Goal: Task Accomplishment & Management: Manage account settings

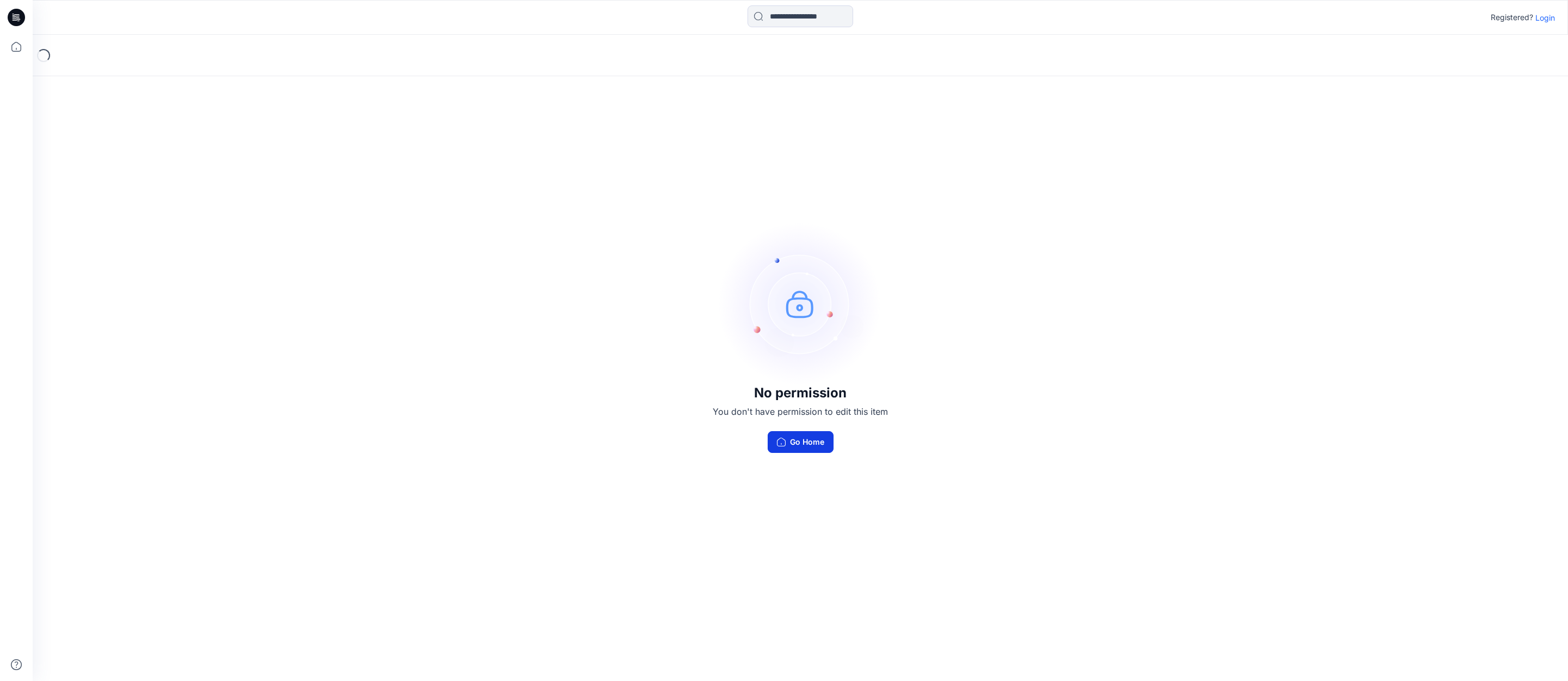
drag, startPoint x: 798, startPoint y: 442, endPoint x: 829, endPoint y: 444, distance: 31.1
click at [800, 442] on button "Go Home" at bounding box center [800, 442] width 66 height 22
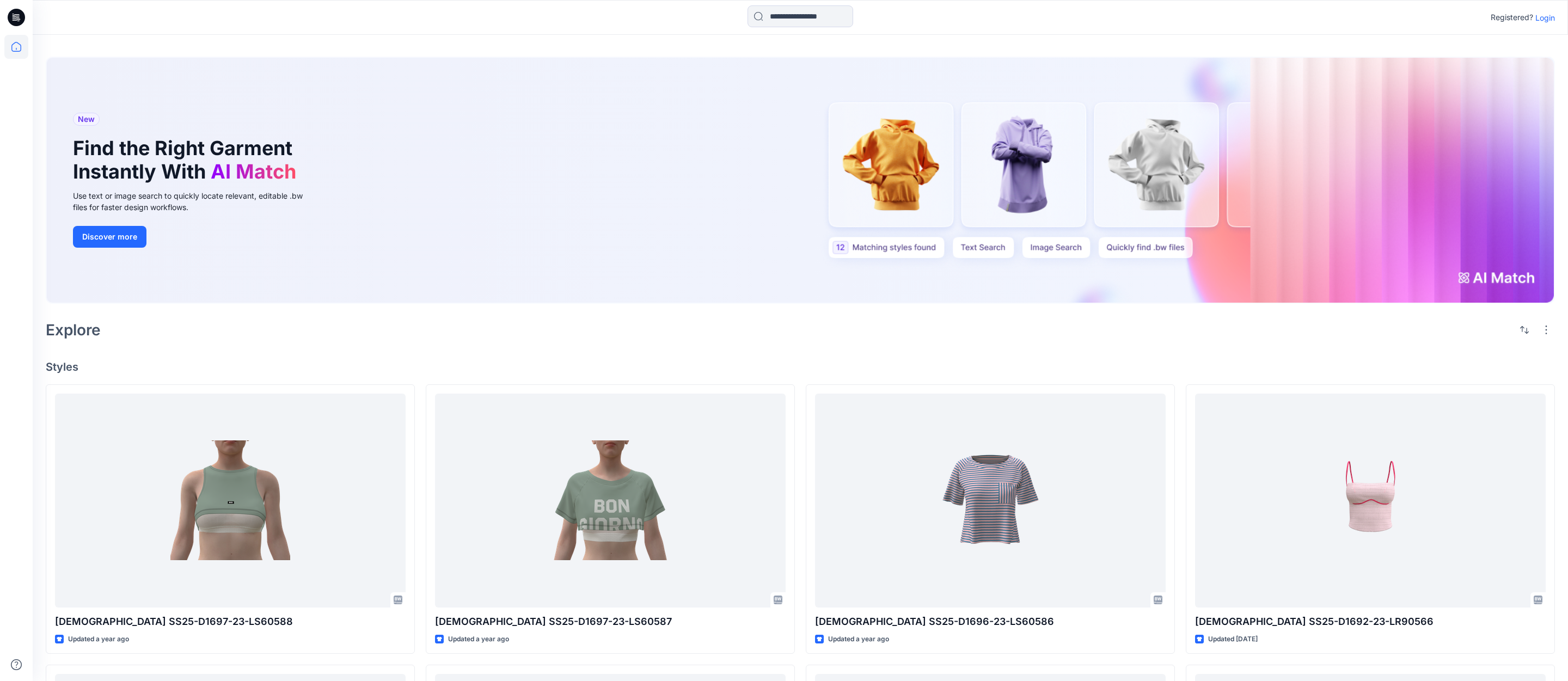
click at [1545, 17] on p "Login" at bounding box center [1545, 17] width 19 height 11
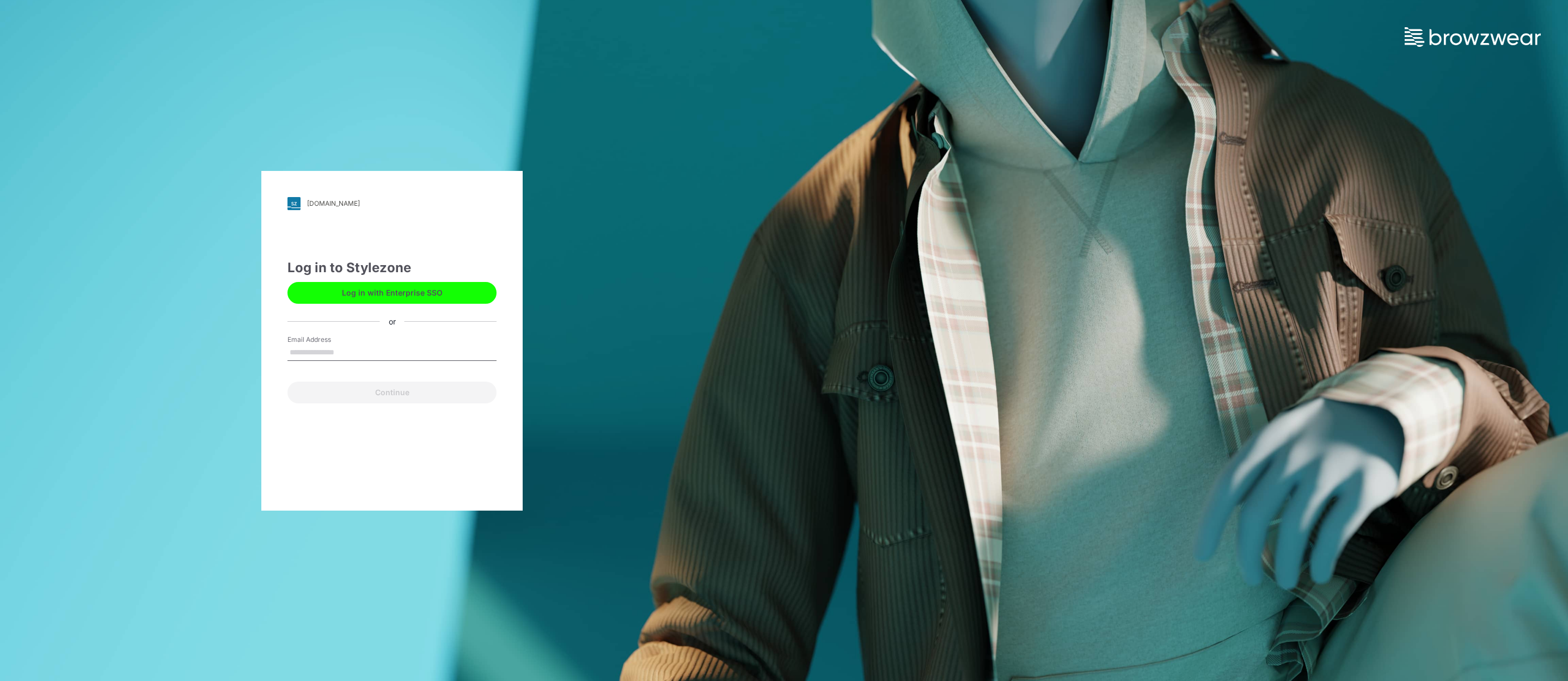
click at [313, 354] on input "Email Address" at bounding box center [392, 353] width 209 height 16
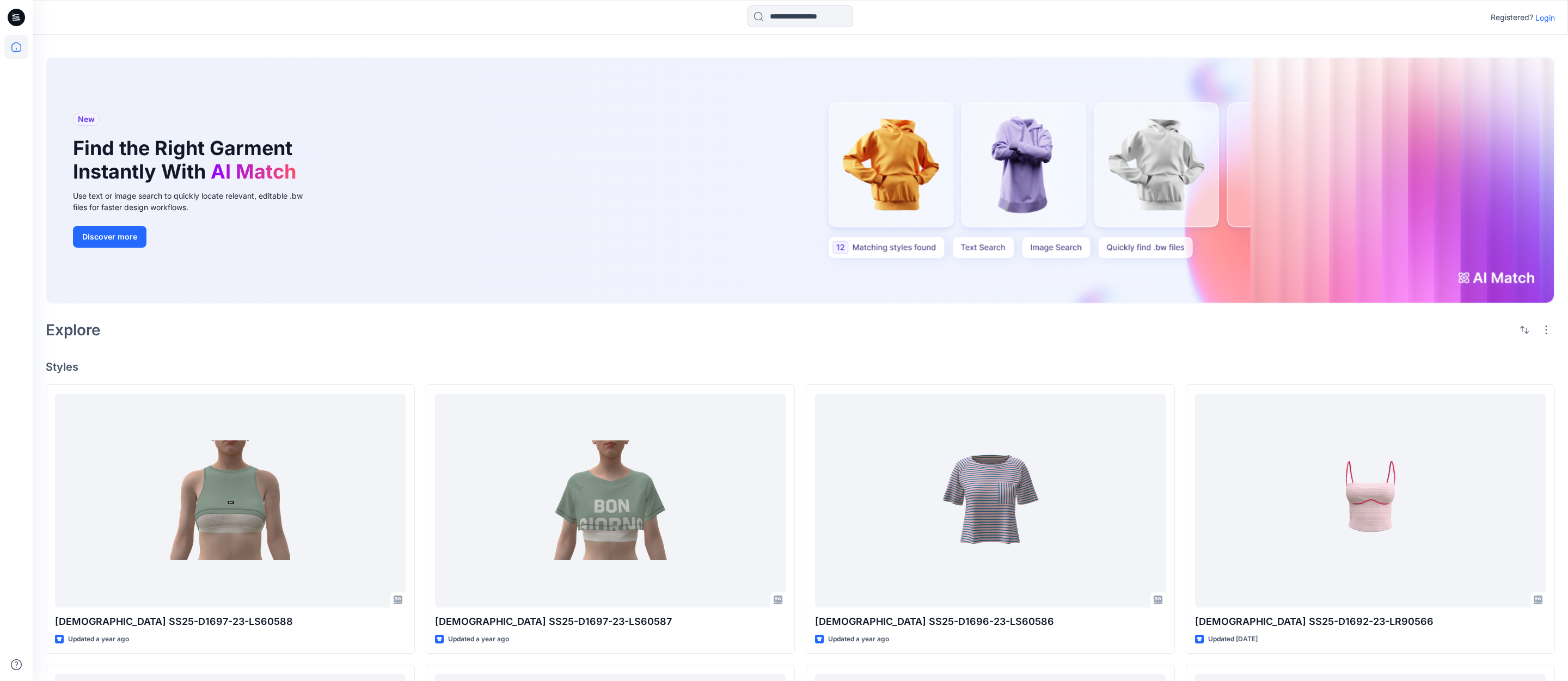
drag, startPoint x: 1545, startPoint y: 18, endPoint x: 1547, endPoint y: 31, distance: 13.2
click at [1545, 18] on p "Login" at bounding box center [1545, 17] width 19 height 11
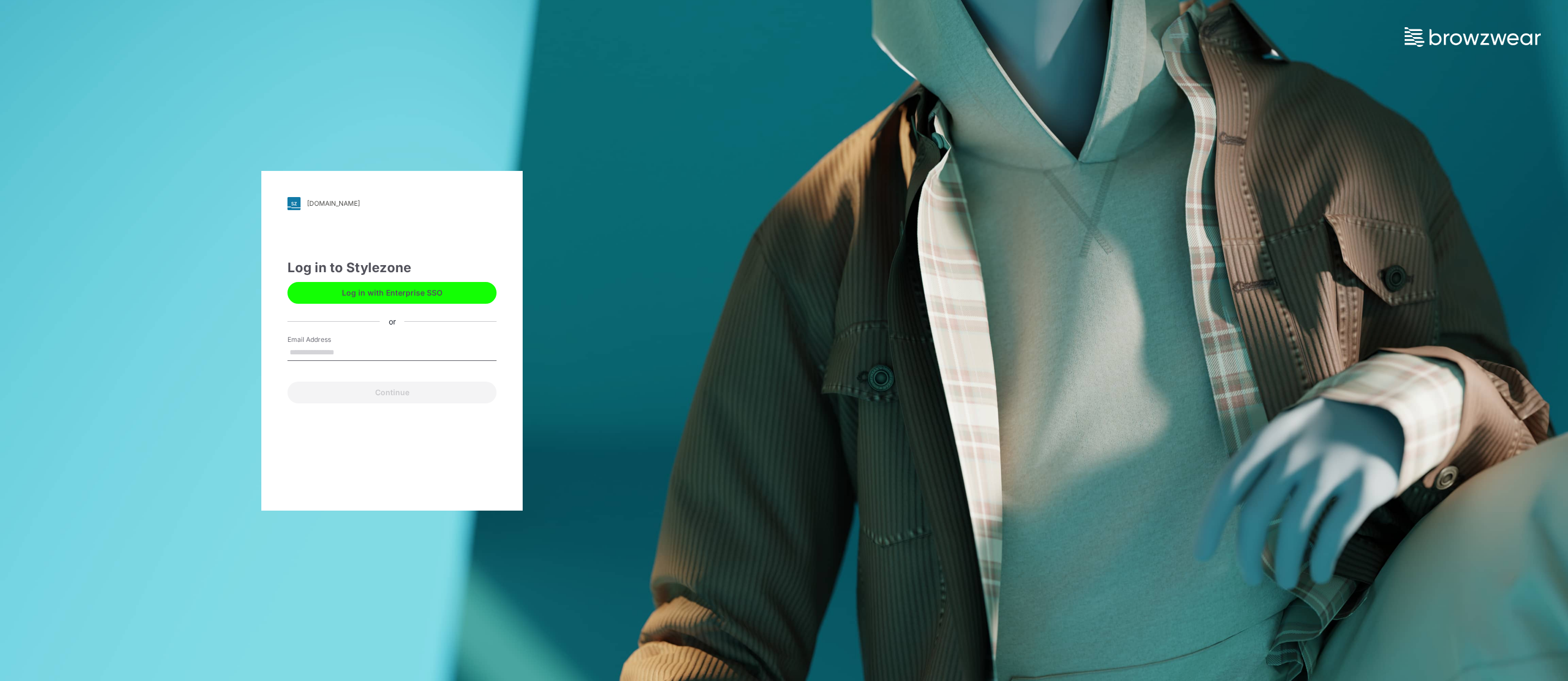
drag, startPoint x: 327, startPoint y: 356, endPoint x: 334, endPoint y: 358, distance: 7.3
click at [327, 356] on input "Email Address" at bounding box center [392, 353] width 209 height 16
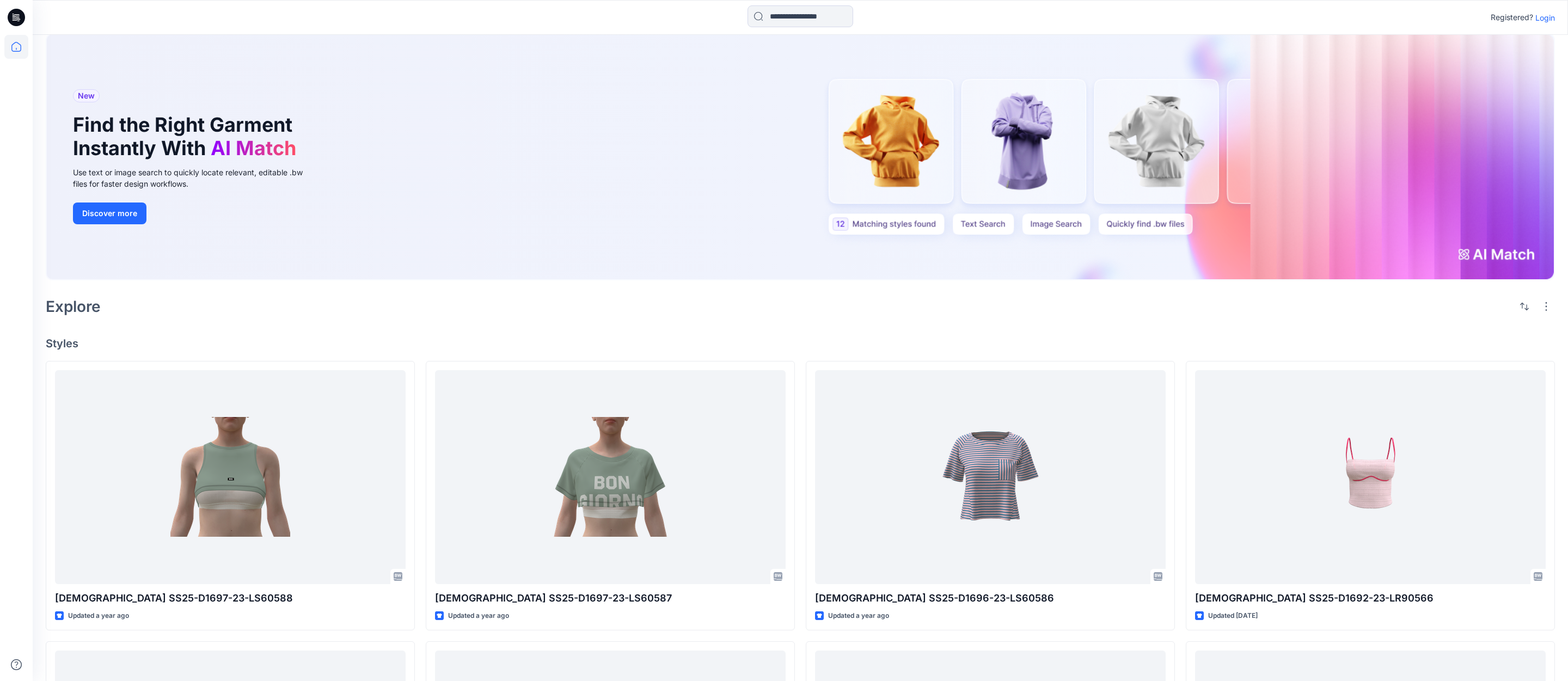
scroll to position [26, 0]
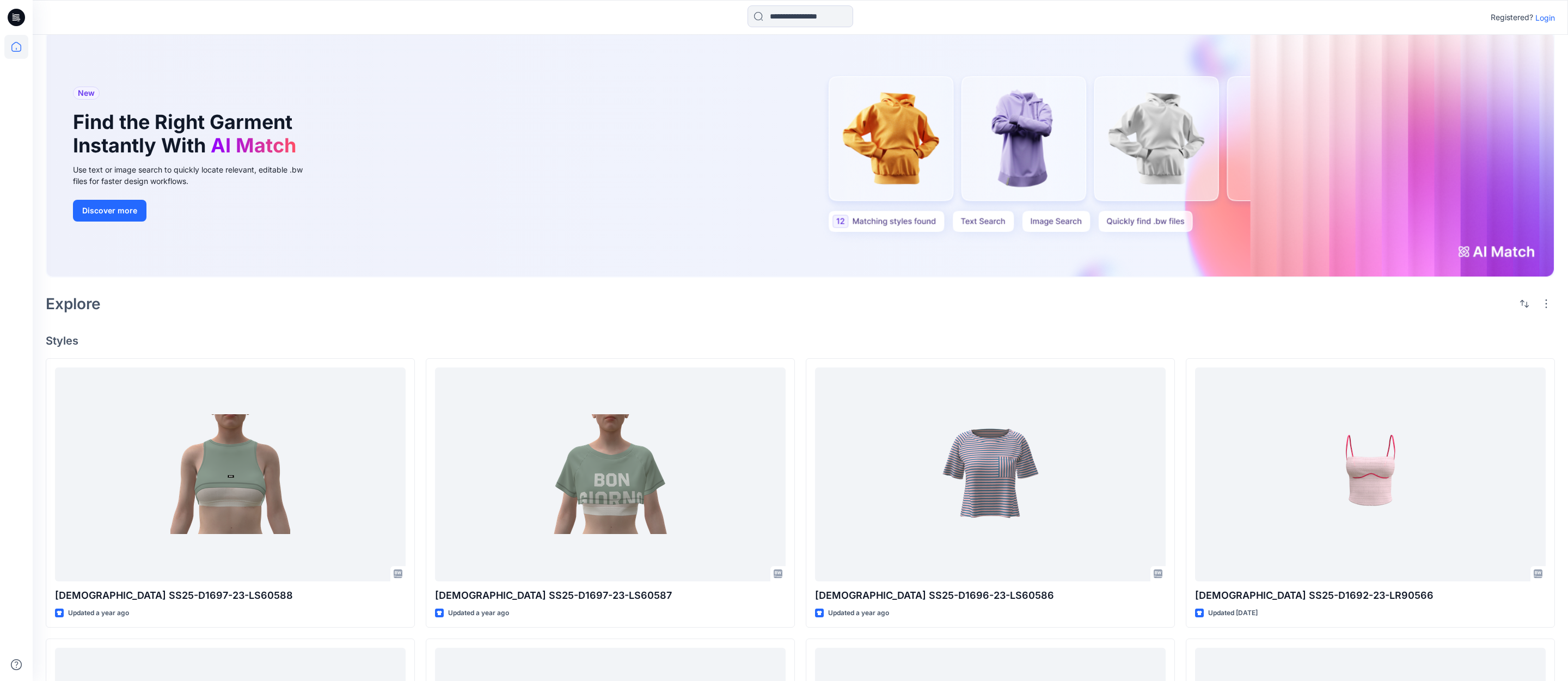
drag, startPoint x: 1547, startPoint y: 17, endPoint x: 1463, endPoint y: 83, distance: 106.8
click at [1547, 17] on p "Login" at bounding box center [1545, 17] width 19 height 11
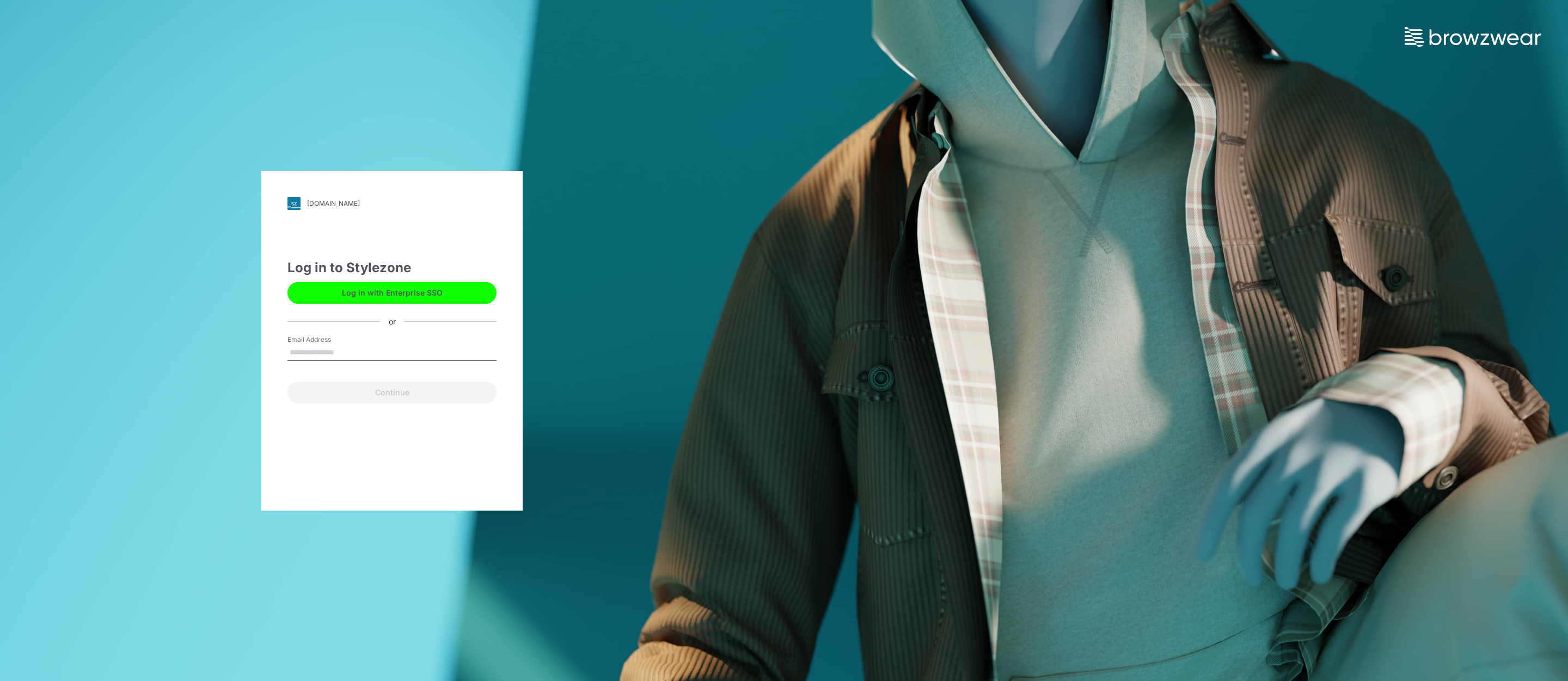
drag, startPoint x: 341, startPoint y: 351, endPoint x: 398, endPoint y: 360, distance: 57.7
click at [341, 351] on input "Email Address" at bounding box center [392, 353] width 209 height 16
type input "**********"
click at [397, 393] on button "Continue" at bounding box center [392, 392] width 209 height 22
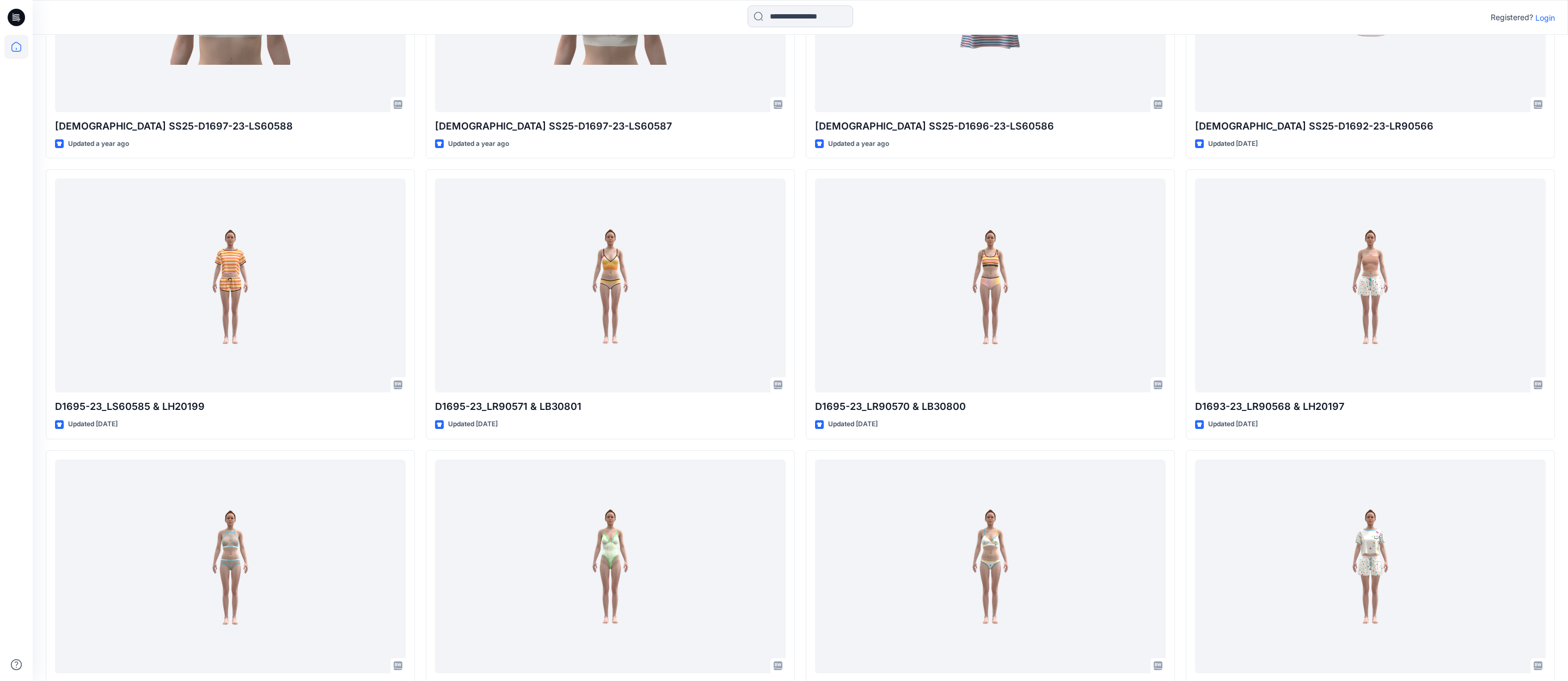
scroll to position [587, 0]
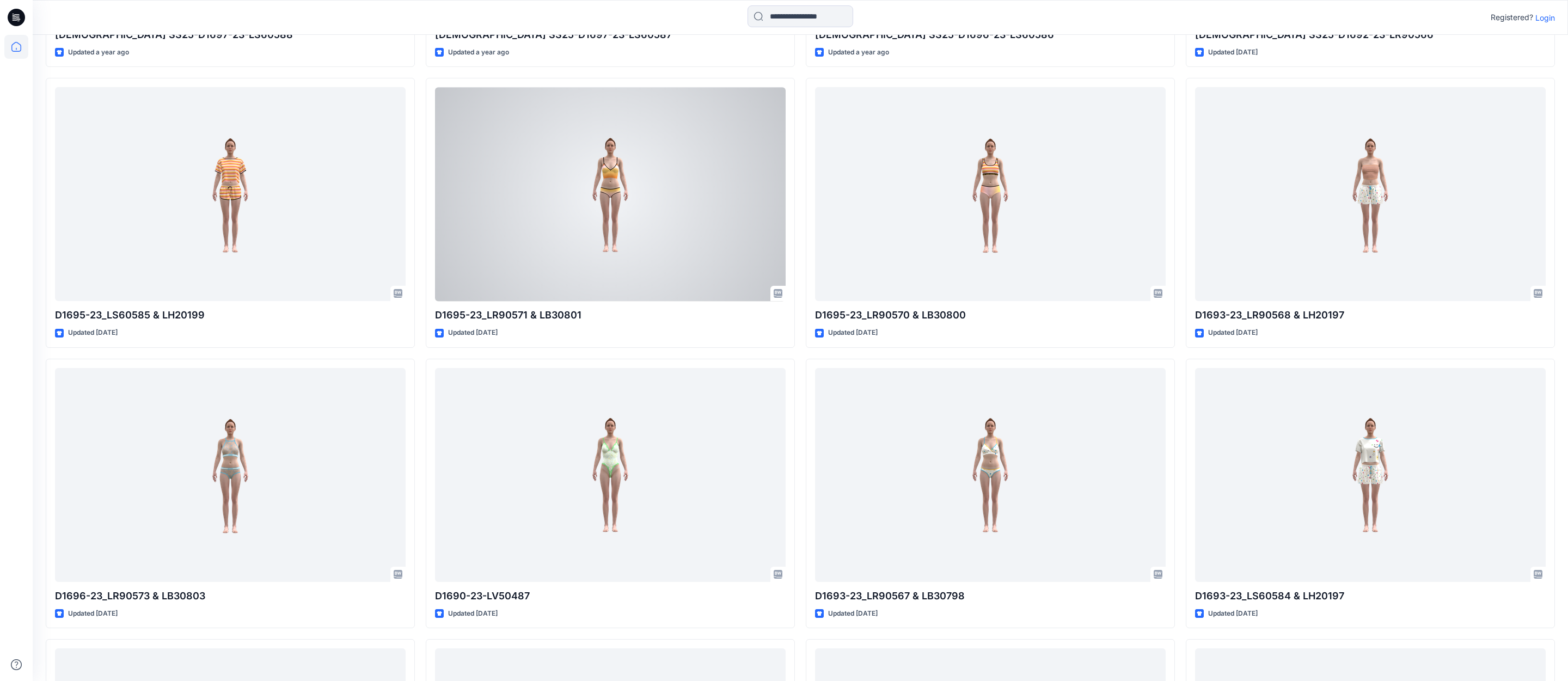
click at [611, 173] on div at bounding box center [611, 194] width 351 height 214
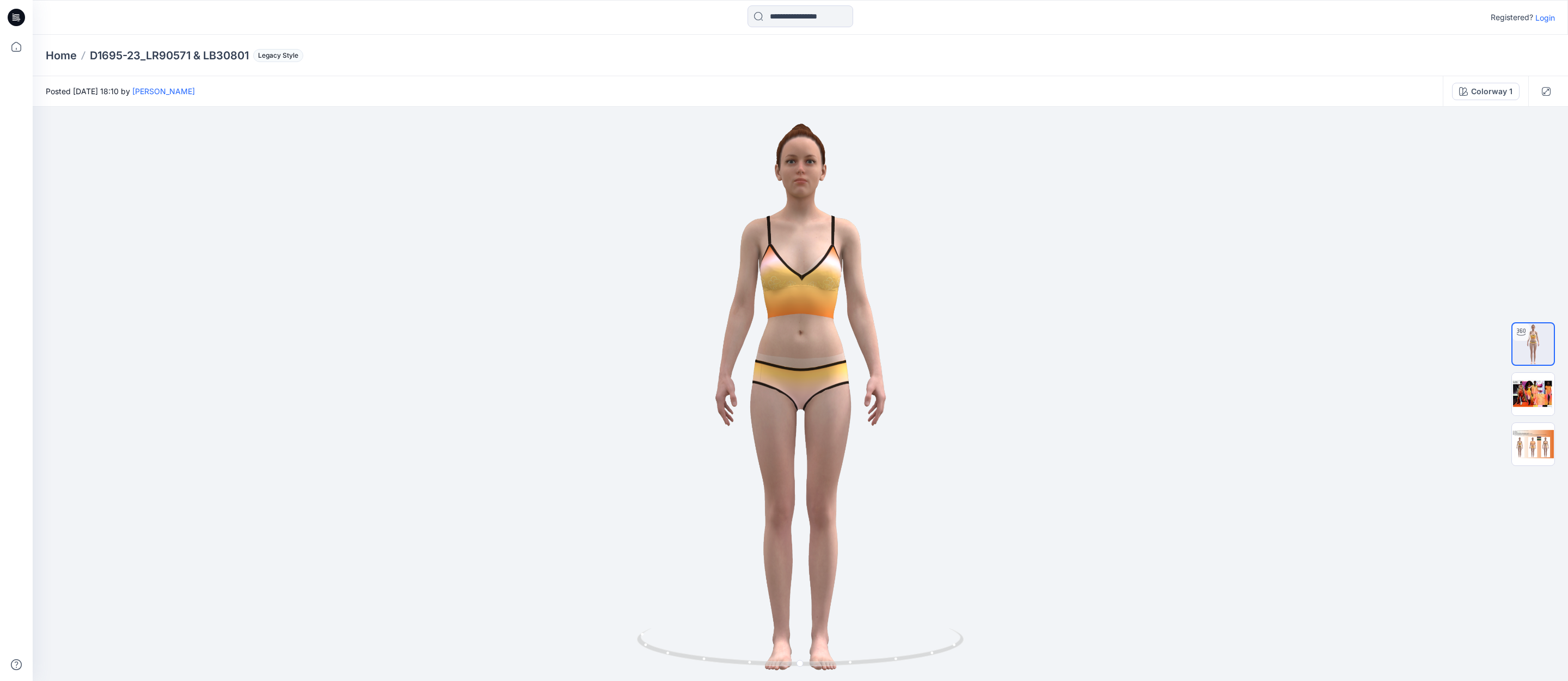
click at [64, 54] on p "Home" at bounding box center [61, 56] width 31 height 15
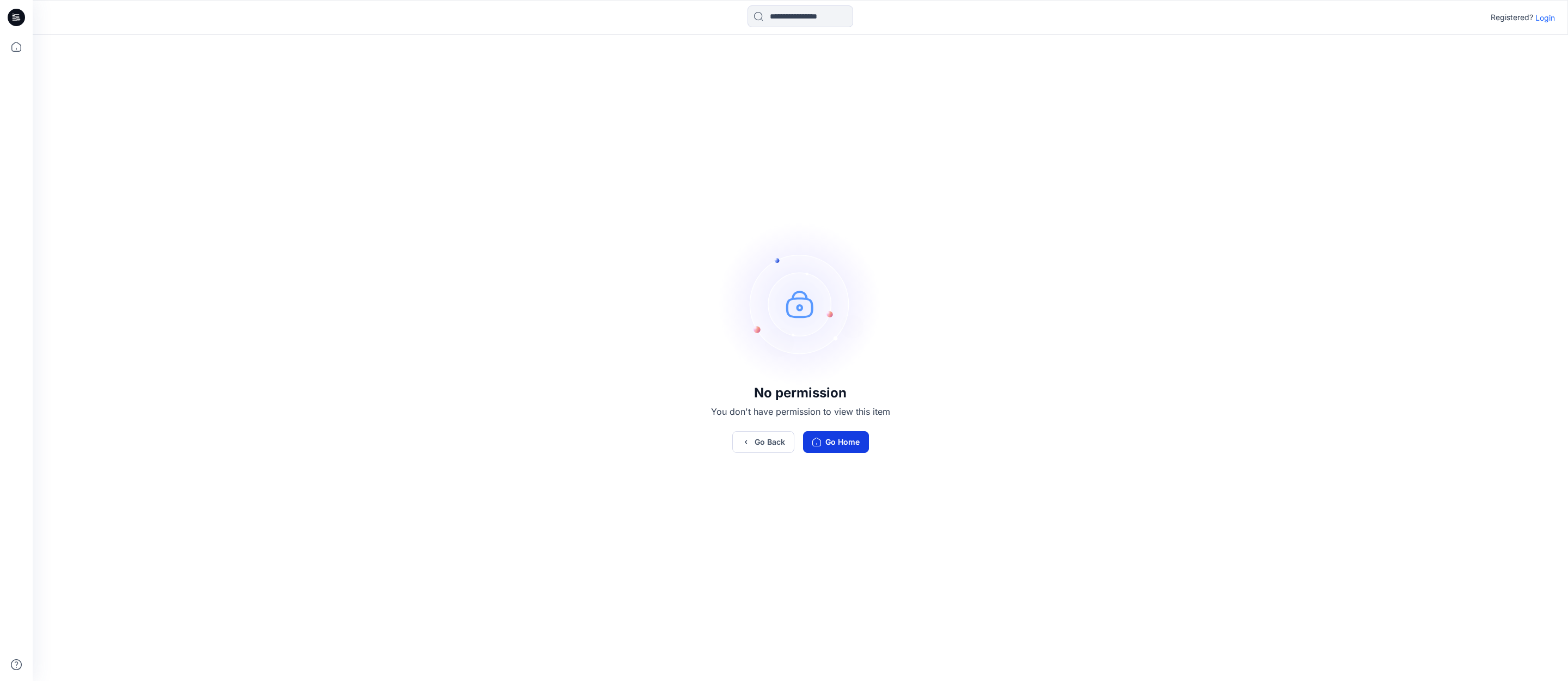
click at [837, 444] on button "Go Home" at bounding box center [836, 442] width 66 height 22
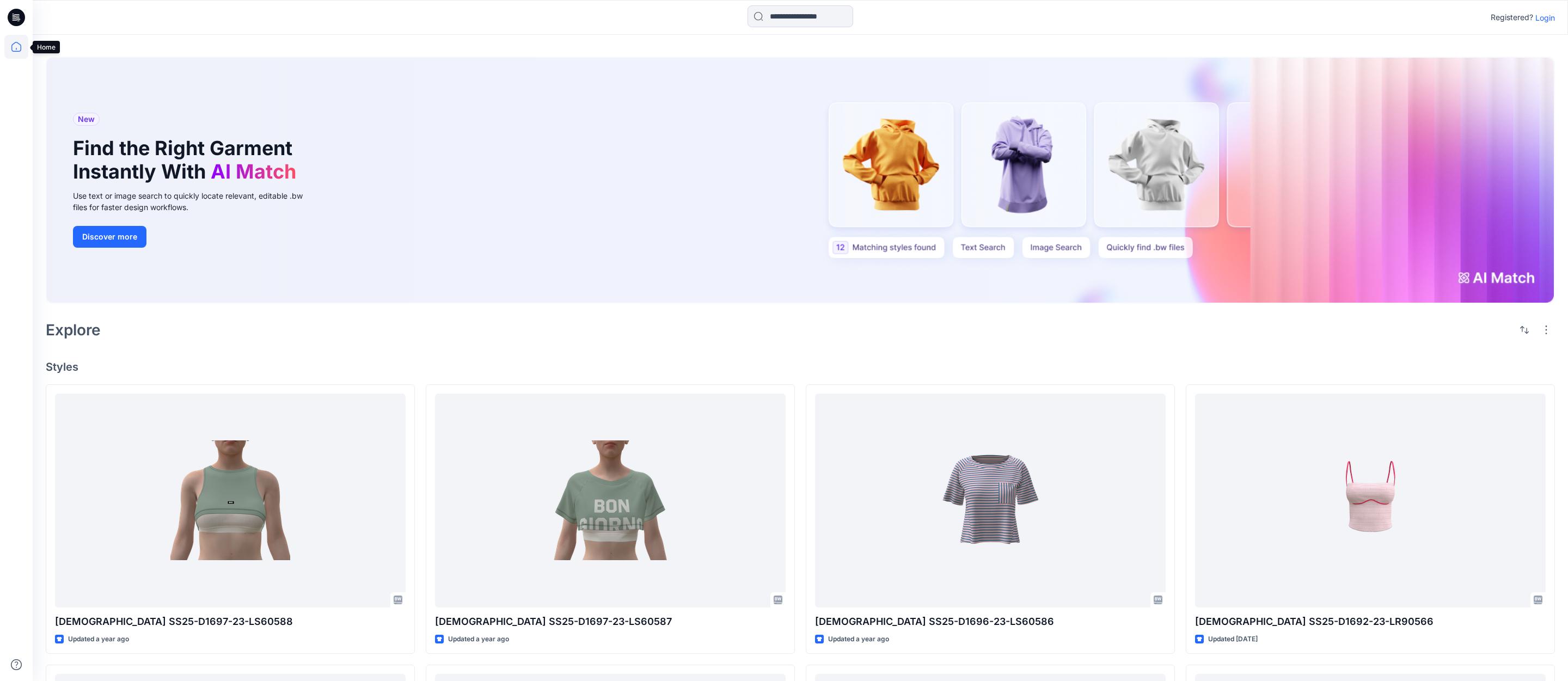
click at [13, 48] on icon at bounding box center [17, 47] width 24 height 24
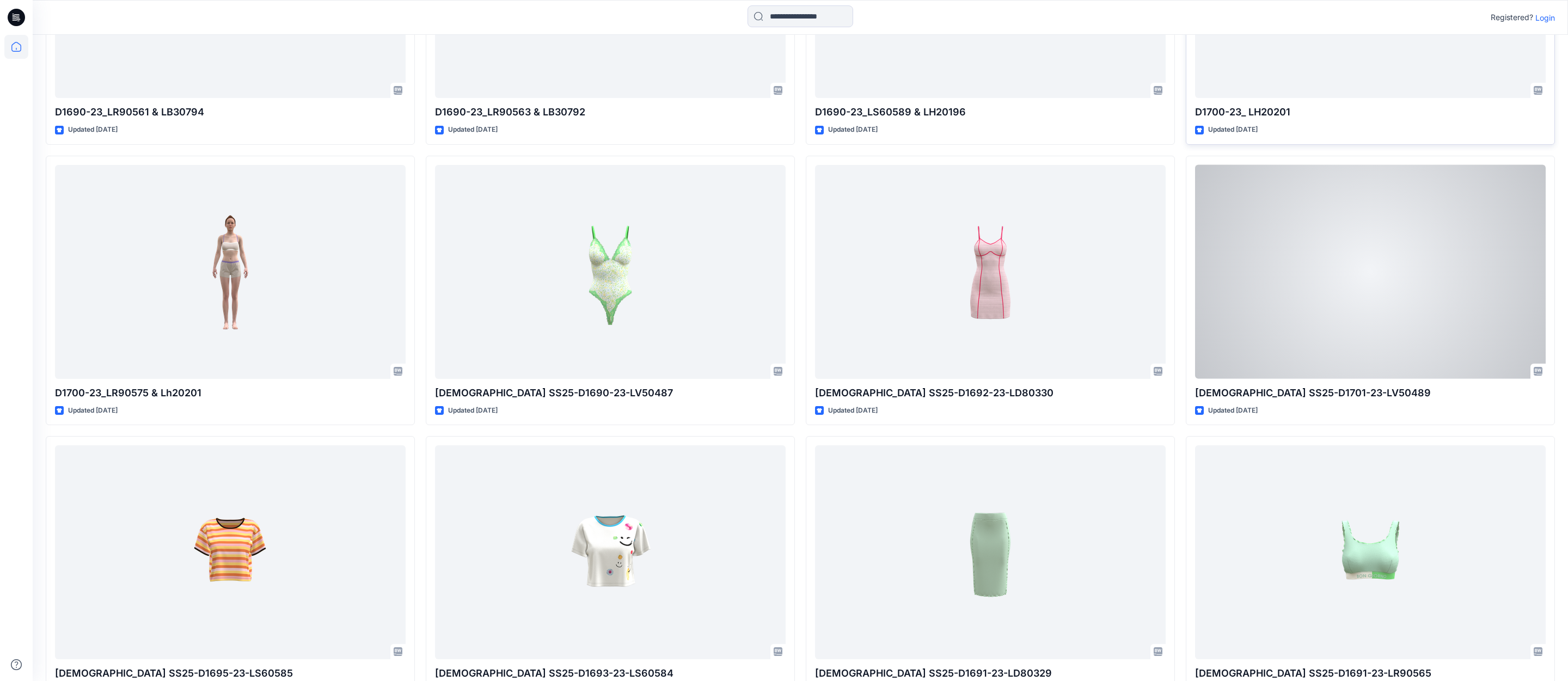
scroll to position [1430, 0]
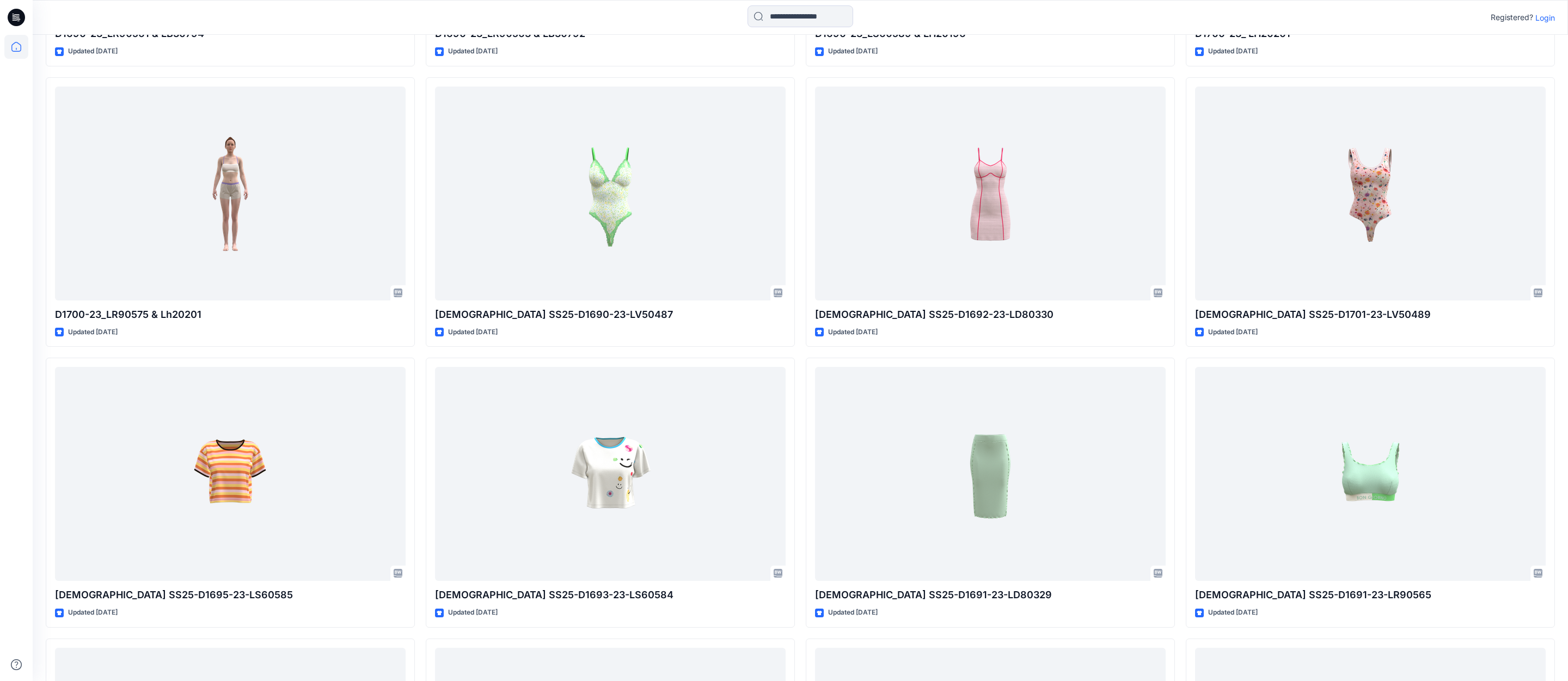
click at [1544, 19] on p "Login" at bounding box center [1545, 17] width 19 height 11
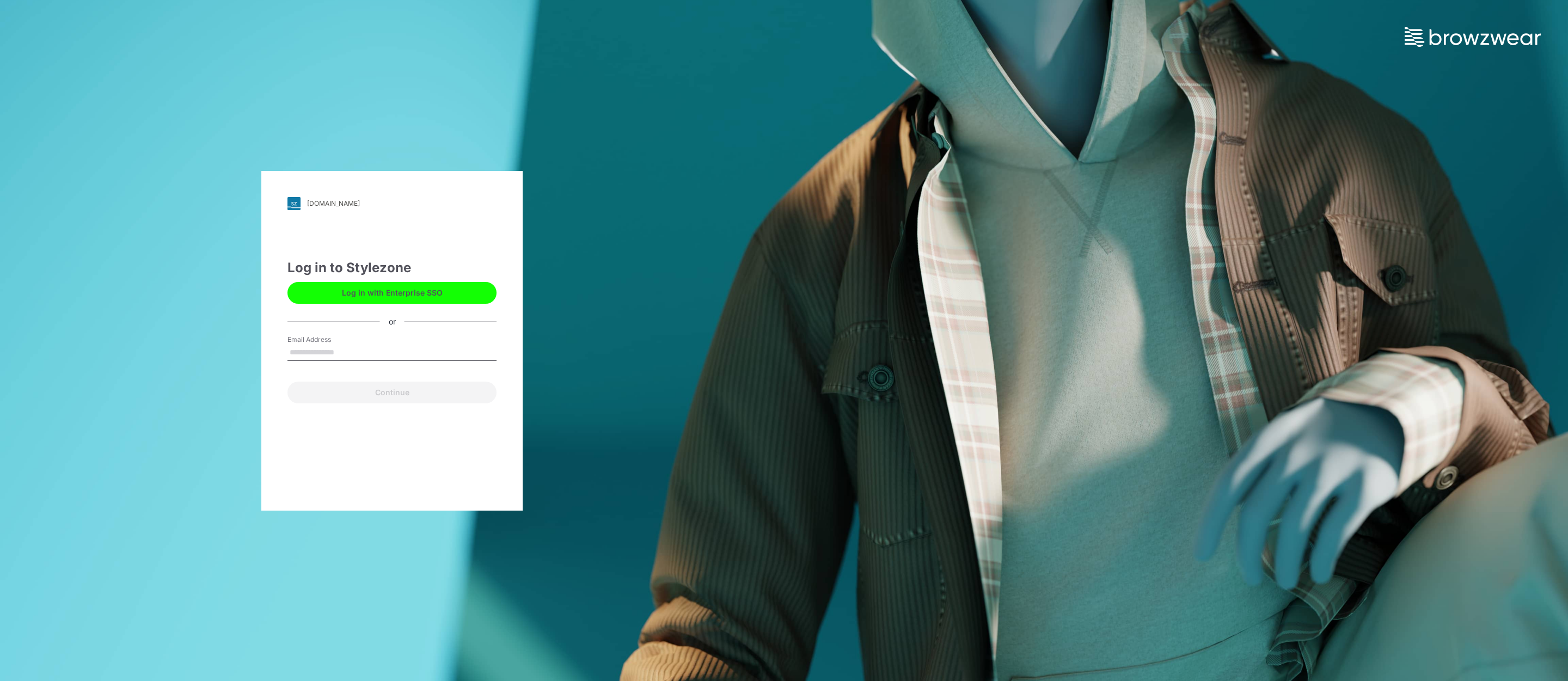
drag, startPoint x: 332, startPoint y: 348, endPoint x: 336, endPoint y: 352, distance: 5.7
click at [332, 348] on input "Email Address" at bounding box center [392, 353] width 209 height 16
type input "**********"
click at [372, 398] on button "Continue" at bounding box center [392, 392] width 209 height 22
